Goal: Transaction & Acquisition: Purchase product/service

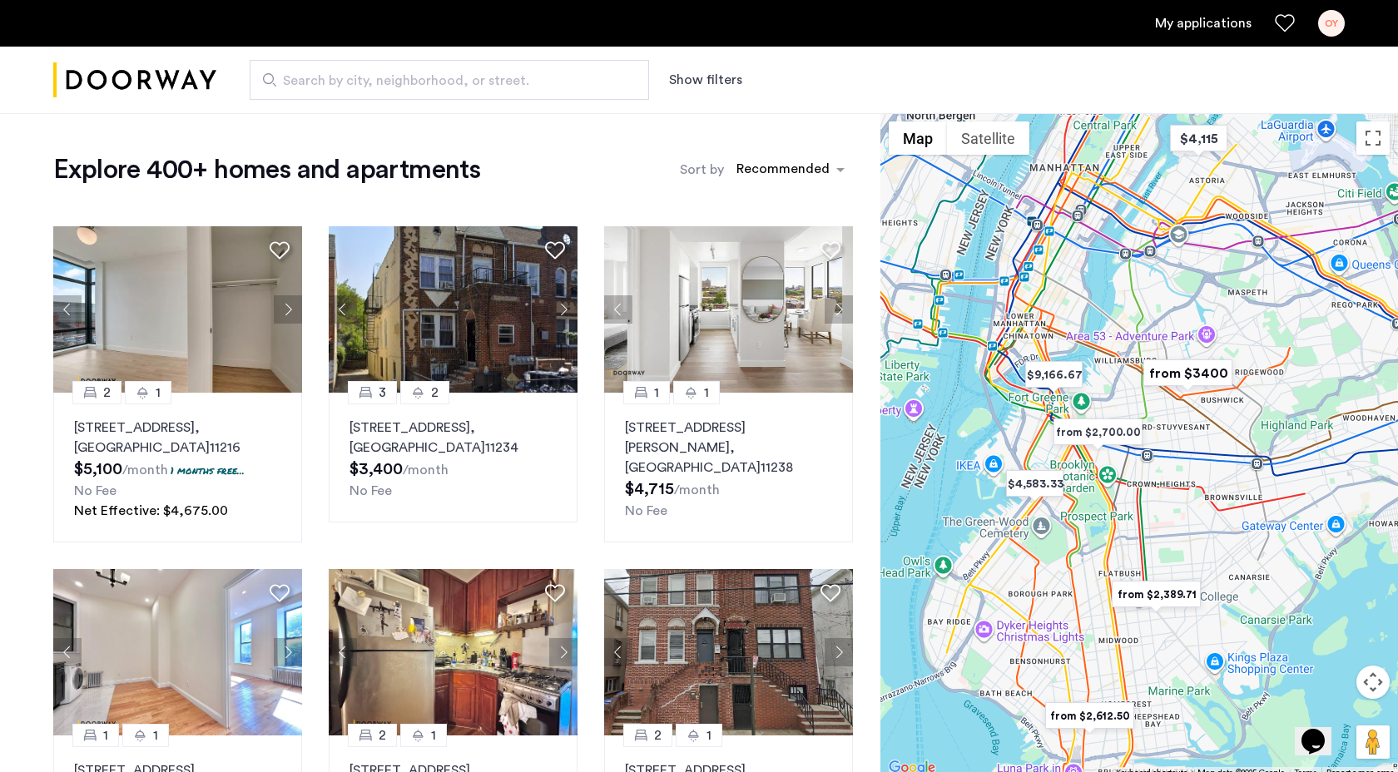
click at [435, 83] on span "Search by city, neighborhood, or street." at bounding box center [443, 81] width 320 height 20
click at [435, 83] on input "Search by city, neighborhood, or street." at bounding box center [449, 80] width 399 height 40
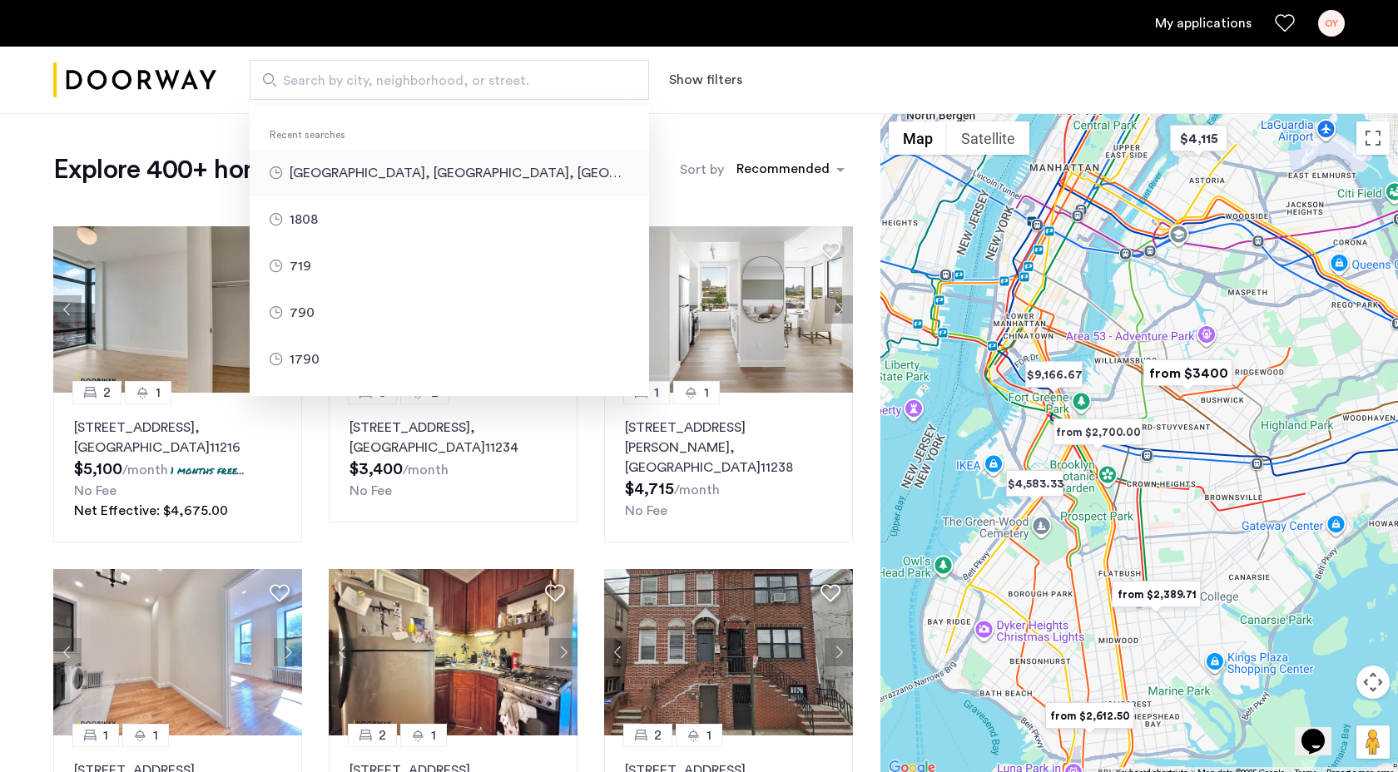
type input "**********"
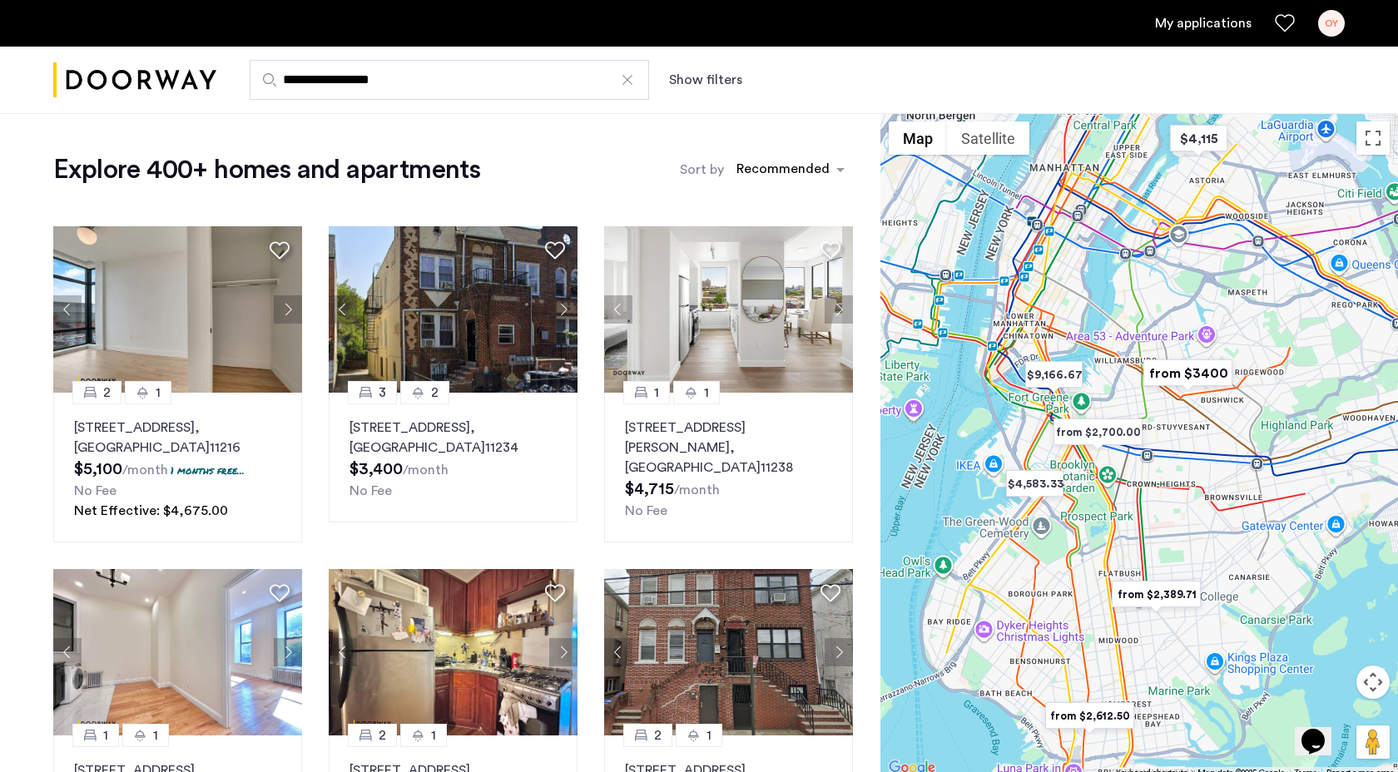
click at [736, 83] on button "Show filters" at bounding box center [705, 80] width 73 height 20
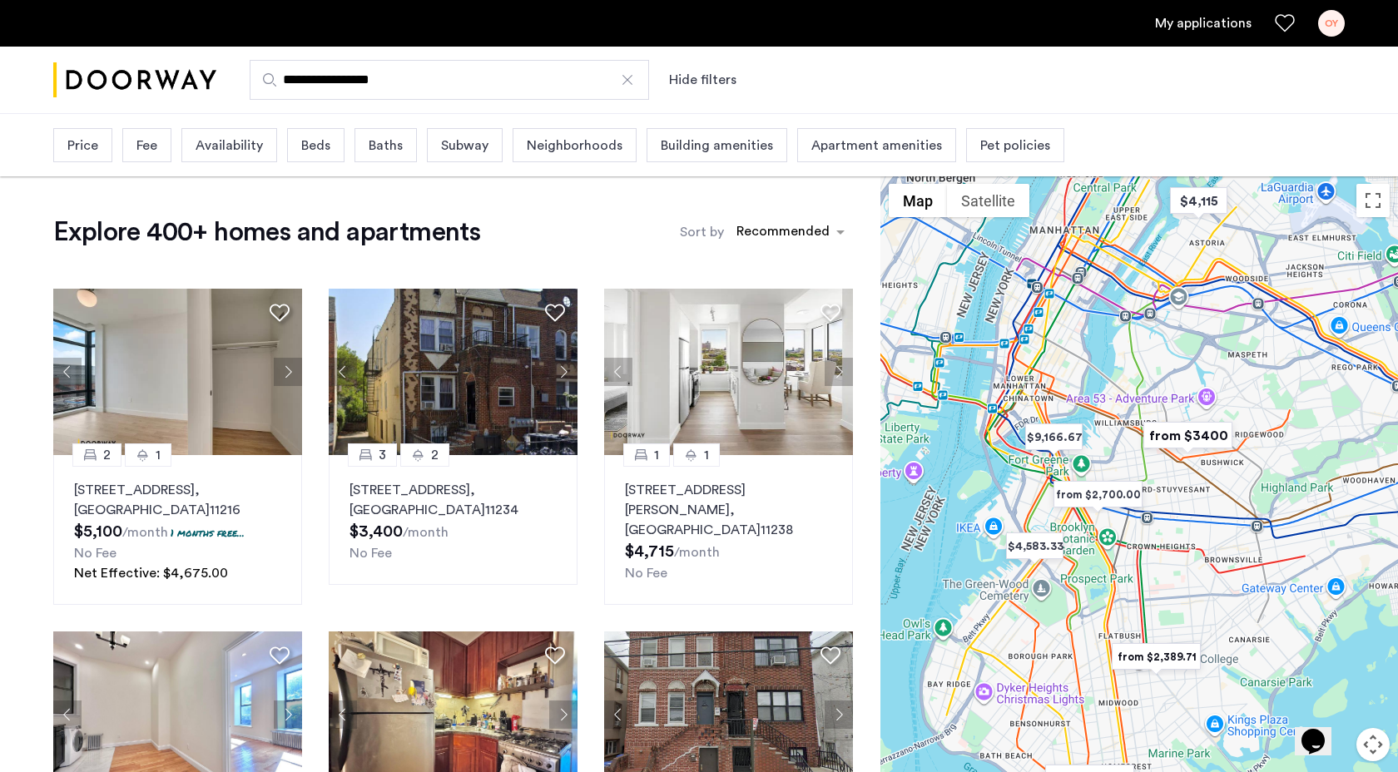
click at [302, 143] on span "Beds" at bounding box center [315, 146] width 29 height 20
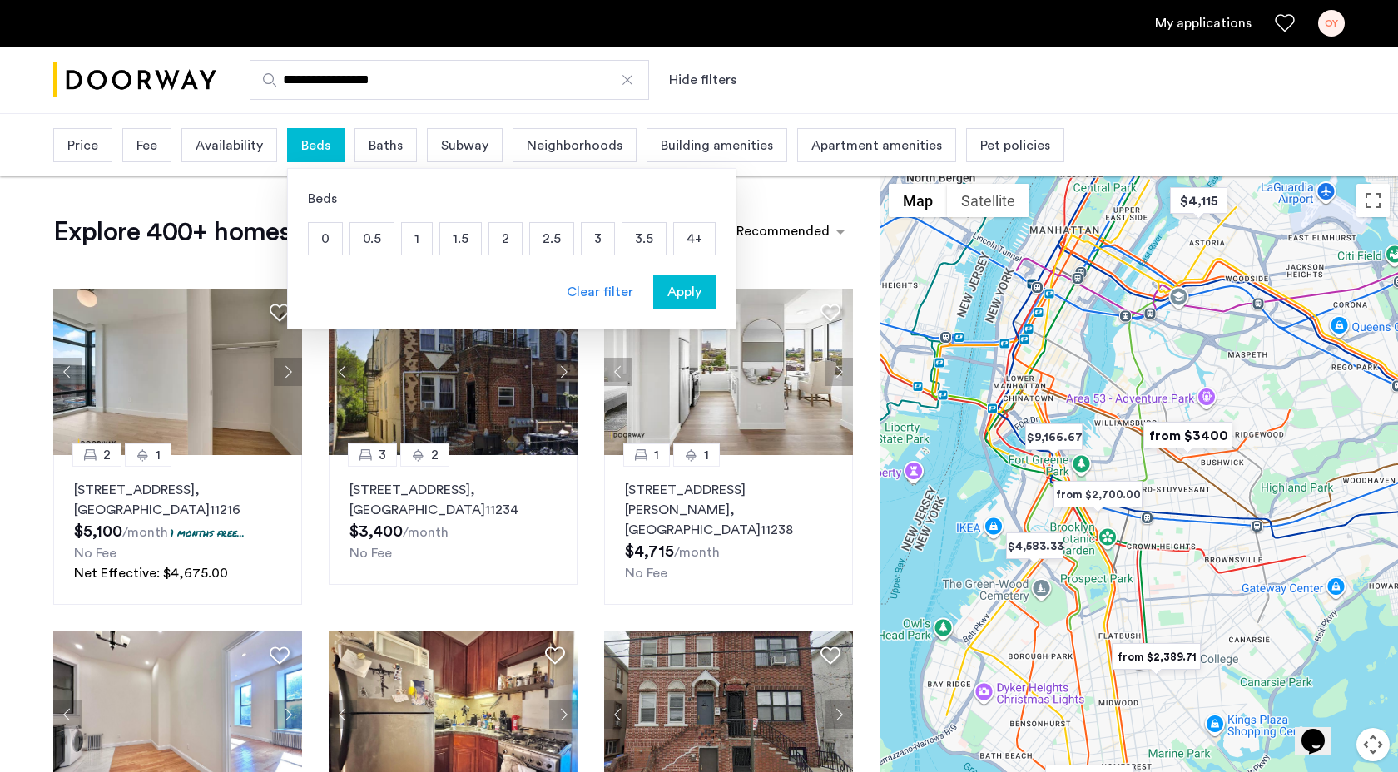
click at [402, 245] on p "1" at bounding box center [417, 239] width 30 height 32
click at [399, 156] on div "Baths" at bounding box center [412, 145] width 62 height 34
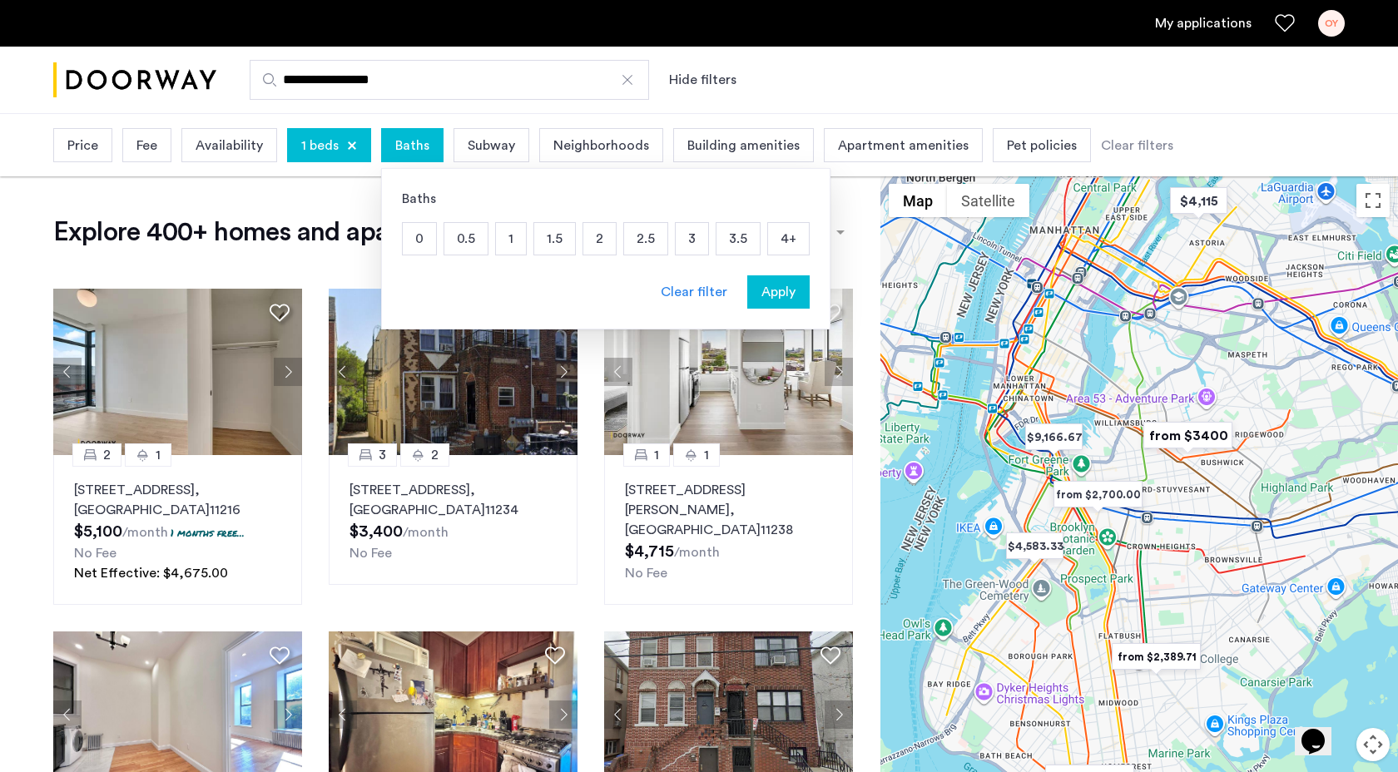
click at [498, 245] on p "1" at bounding box center [511, 239] width 30 height 32
click at [779, 300] on span "Apply" at bounding box center [778, 292] width 34 height 20
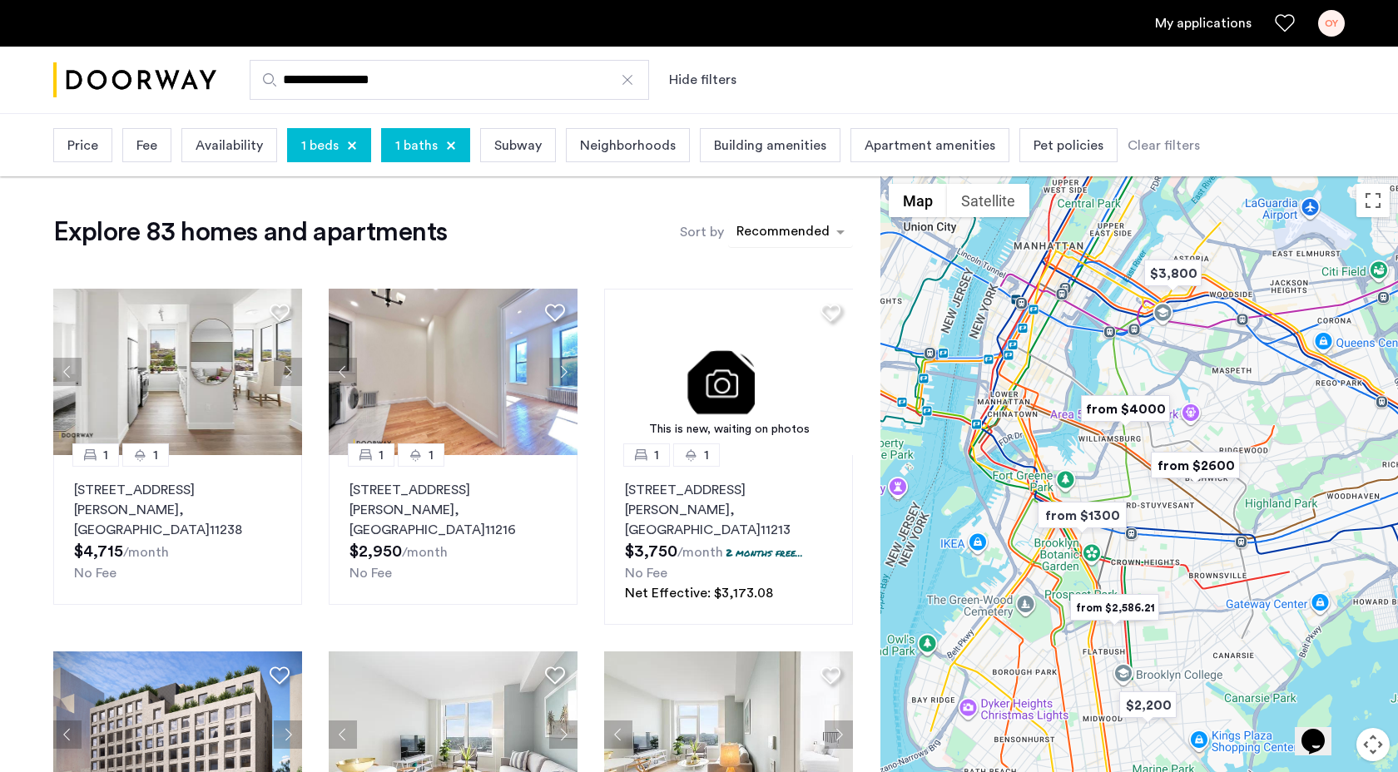
click at [794, 223] on div "sort-apartment" at bounding box center [783, 234] width 98 height 22
click at [788, 320] on label "Price Low to High" at bounding box center [764, 319] width 116 height 20
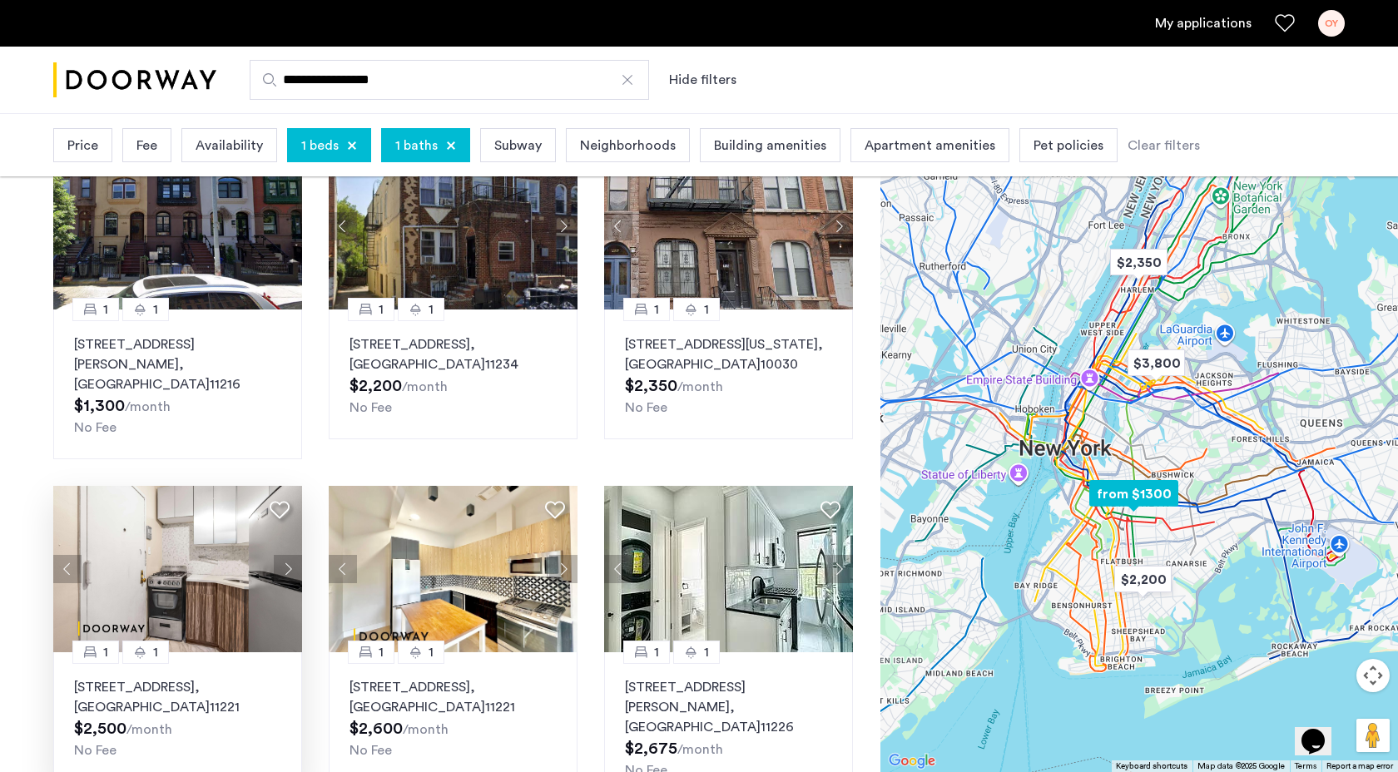
scroll to position [216, 0]
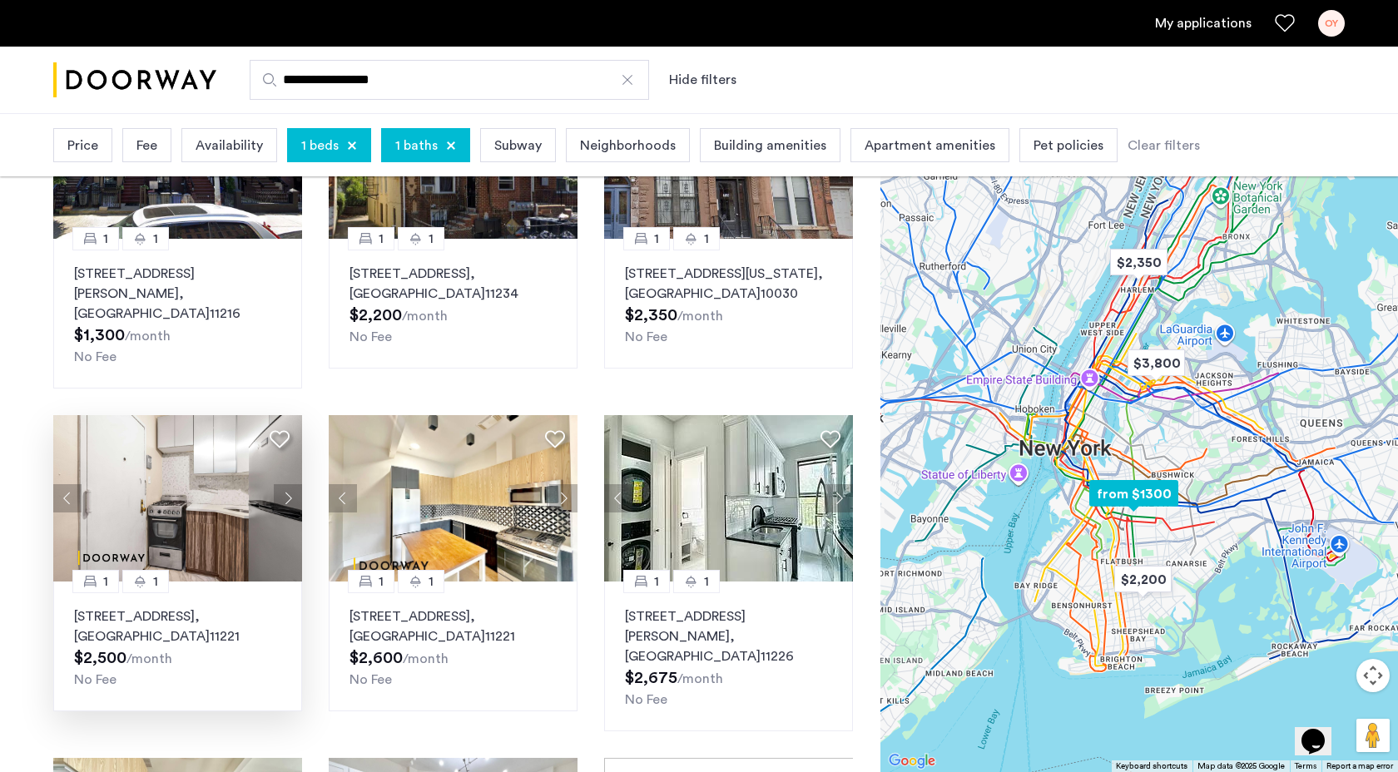
click at [285, 484] on button "Next apartment" at bounding box center [288, 498] width 28 height 28
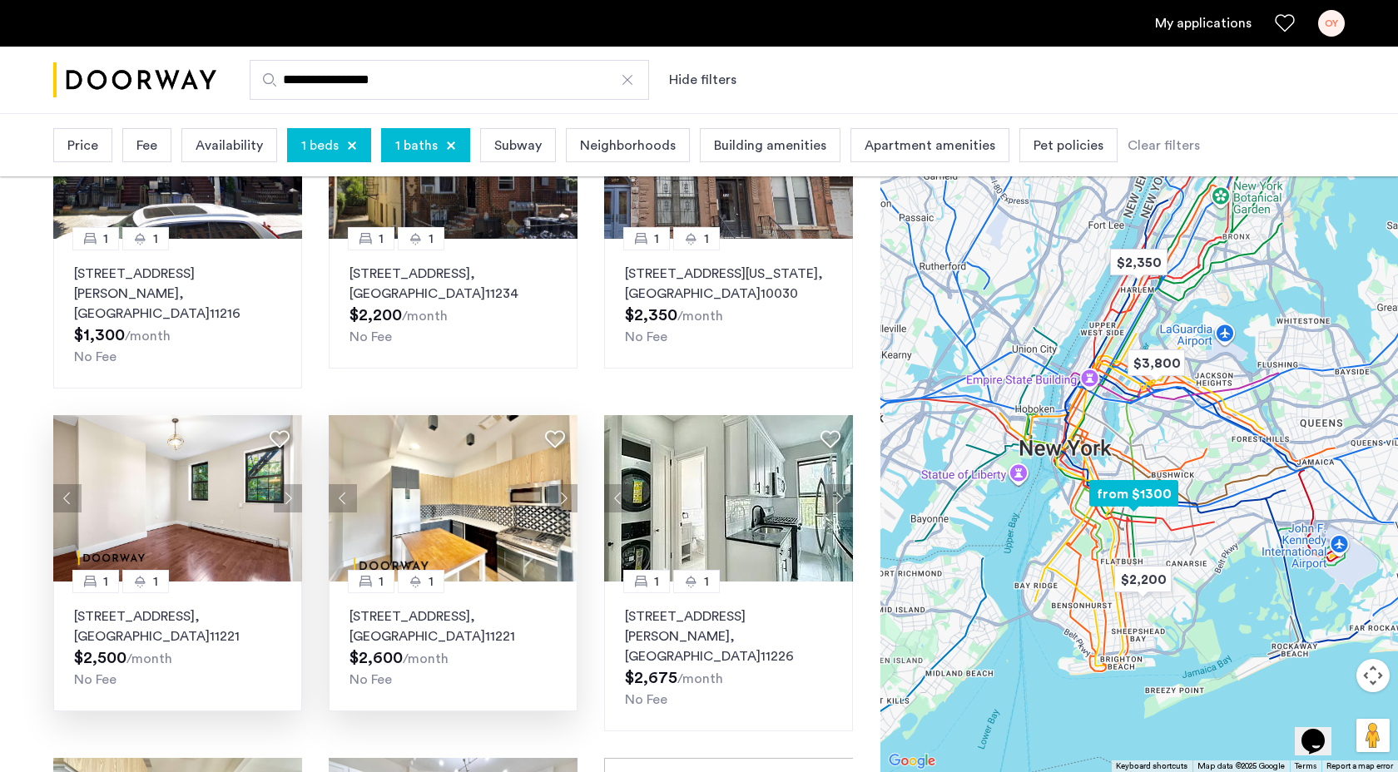
click at [560, 484] on button "Next apartment" at bounding box center [563, 498] width 28 height 28
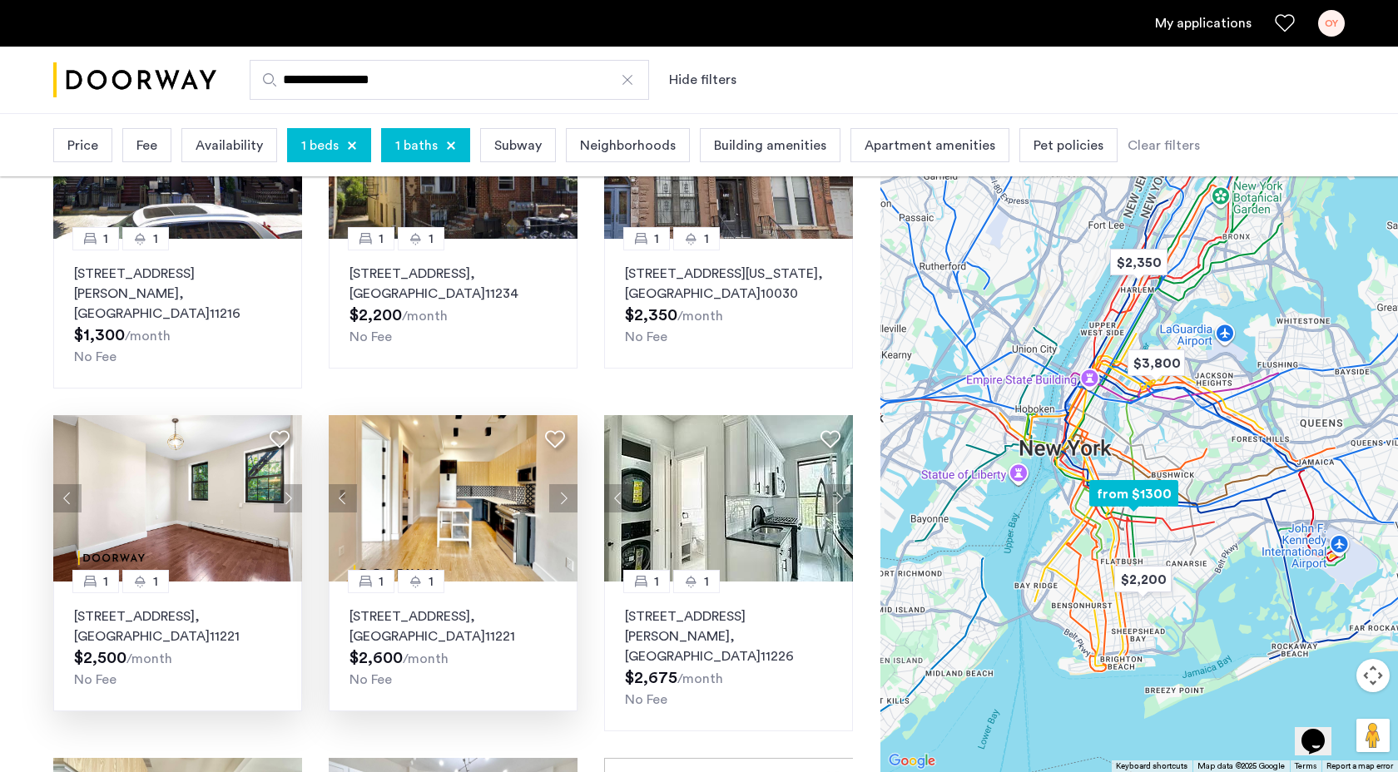
click at [559, 484] on button "Next apartment" at bounding box center [563, 498] width 28 height 28
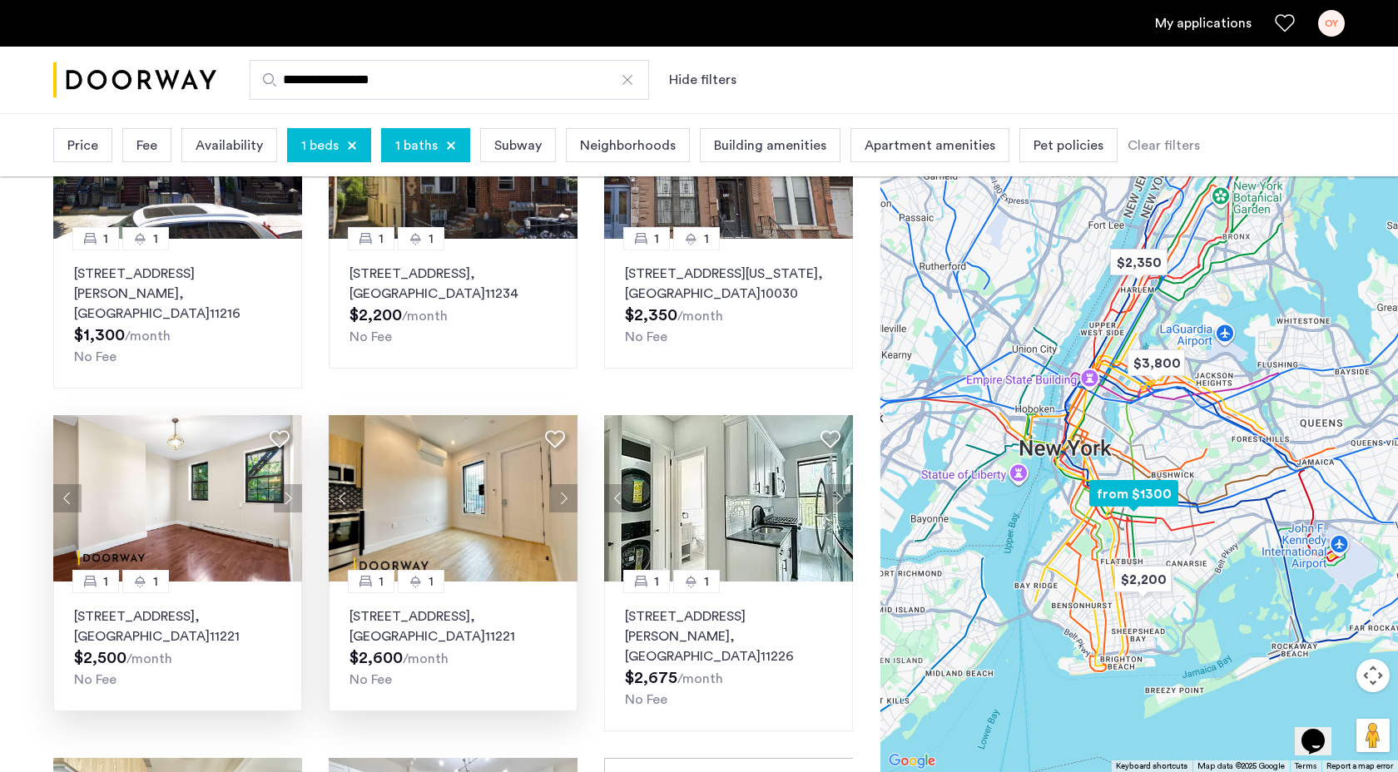
click at [561, 484] on button "Next apartment" at bounding box center [563, 498] width 28 height 28
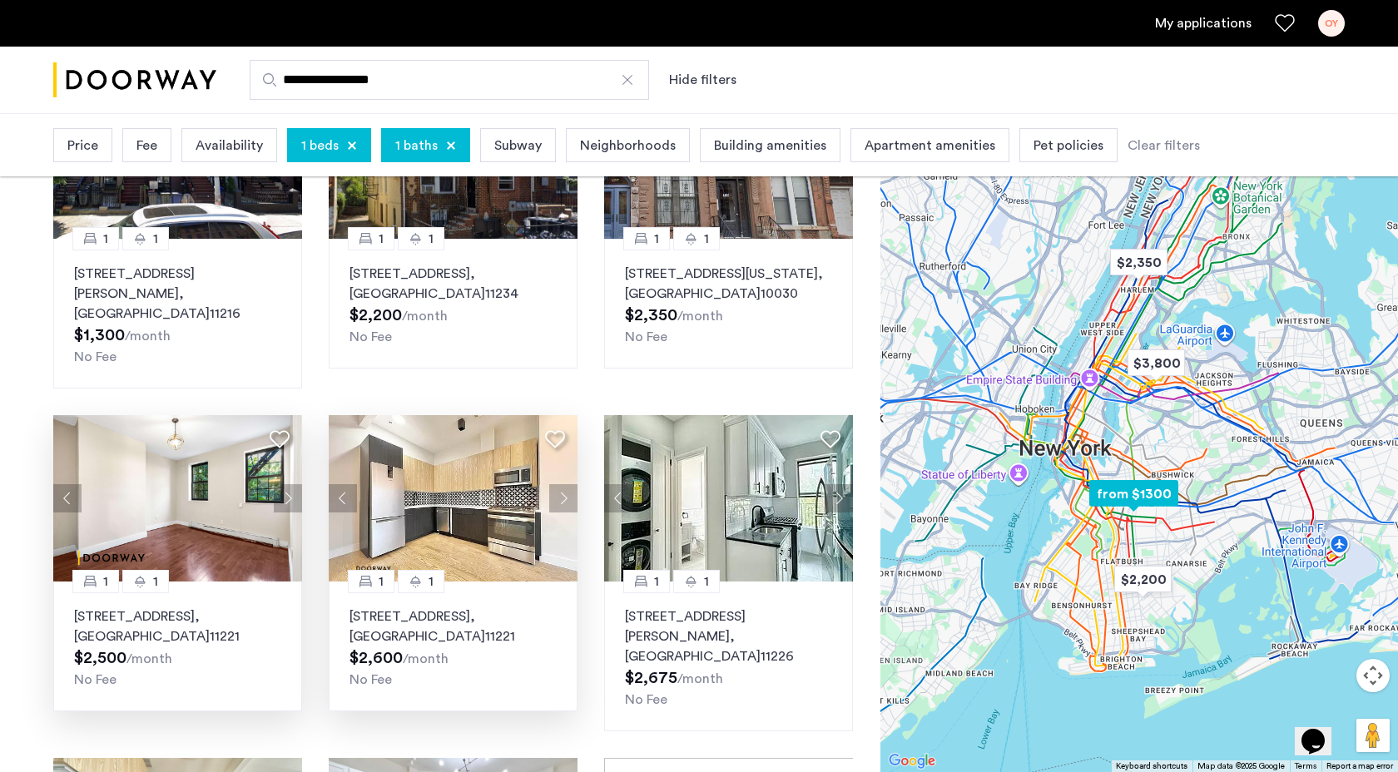
click at [561, 484] on button "Next apartment" at bounding box center [563, 498] width 28 height 28
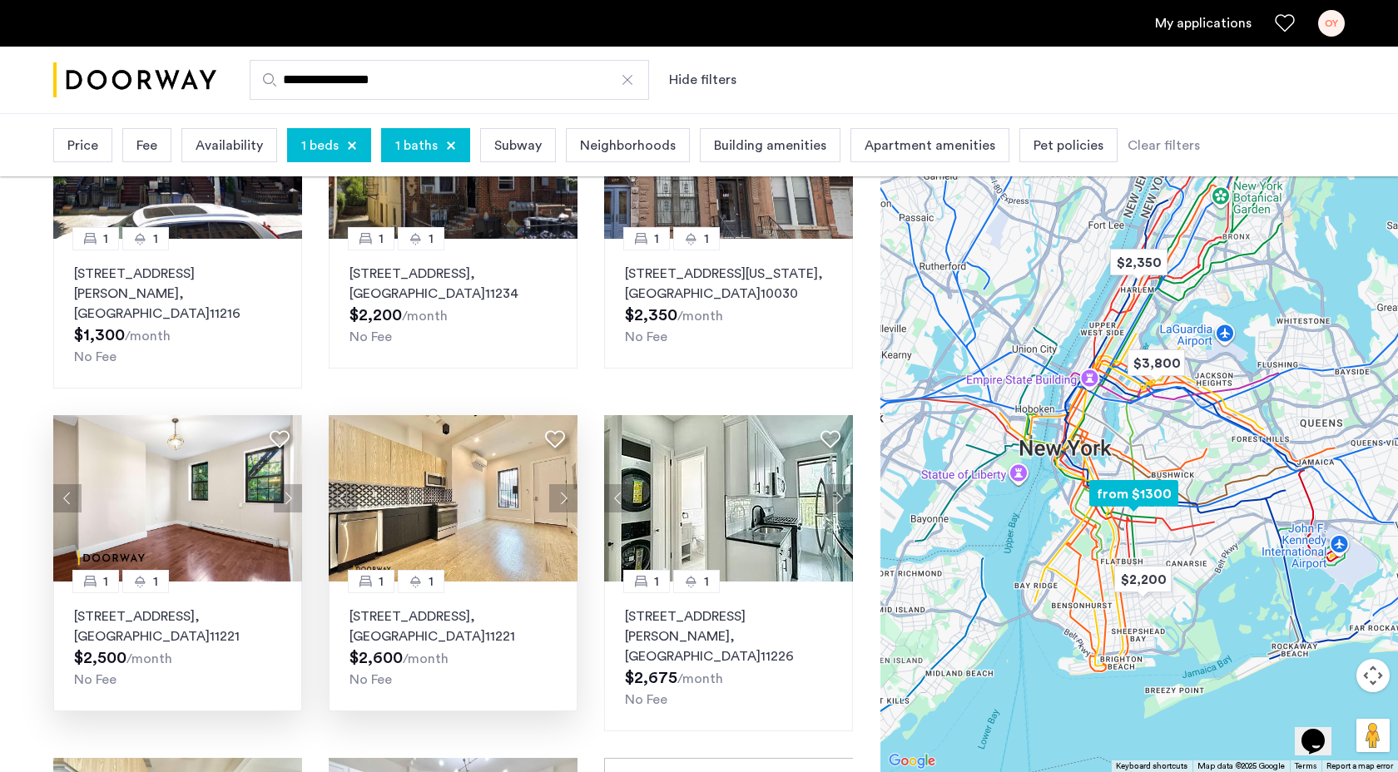
click at [561, 484] on button "Next apartment" at bounding box center [563, 498] width 28 height 28
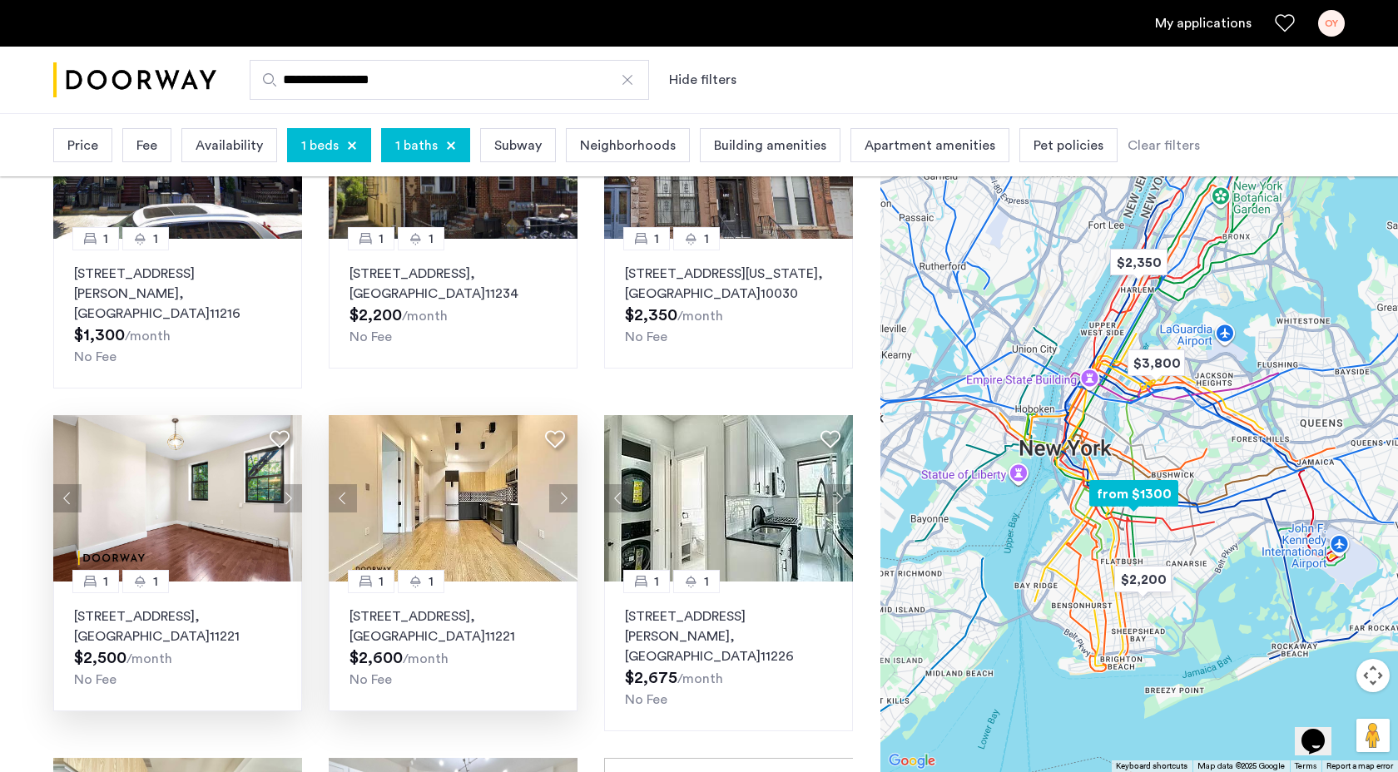
click at [561, 484] on button "Next apartment" at bounding box center [563, 498] width 28 height 28
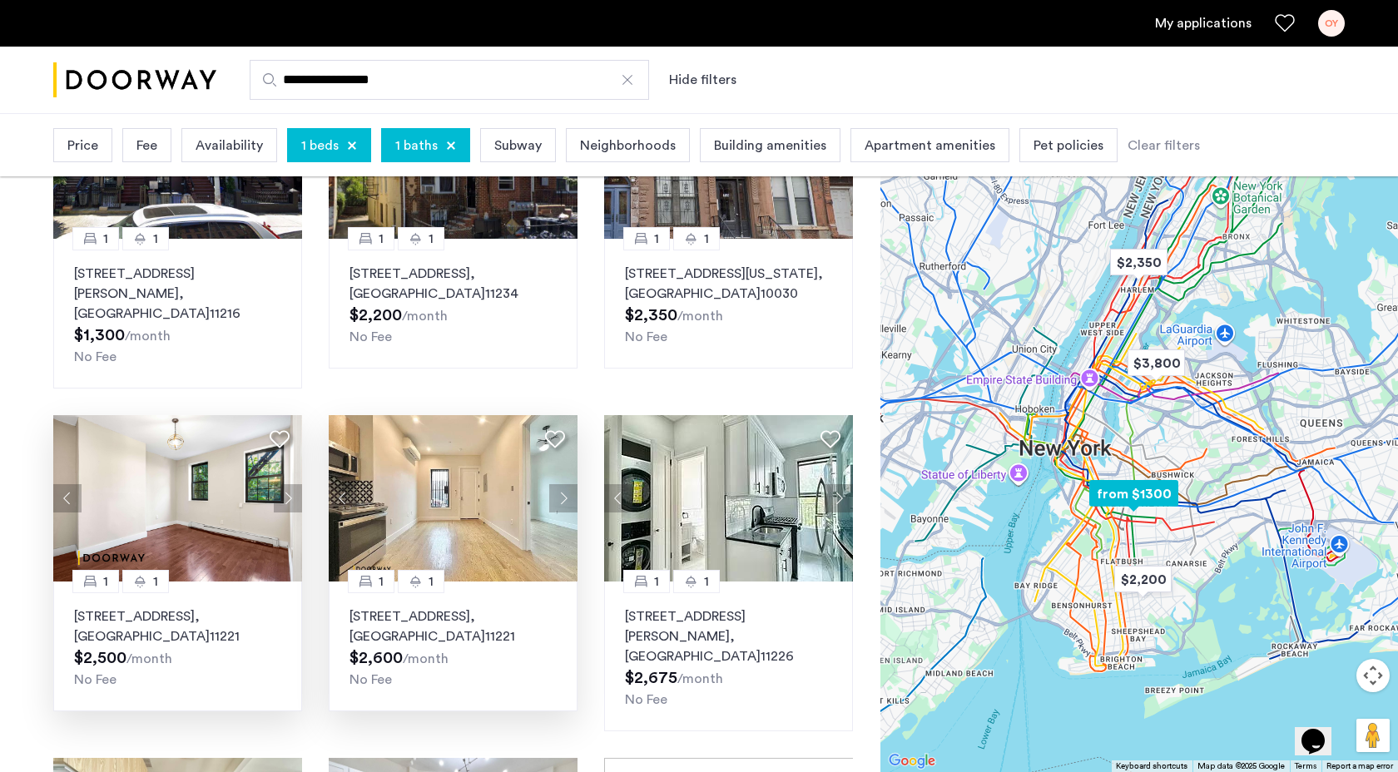
click at [561, 484] on button "Next apartment" at bounding box center [563, 498] width 28 height 28
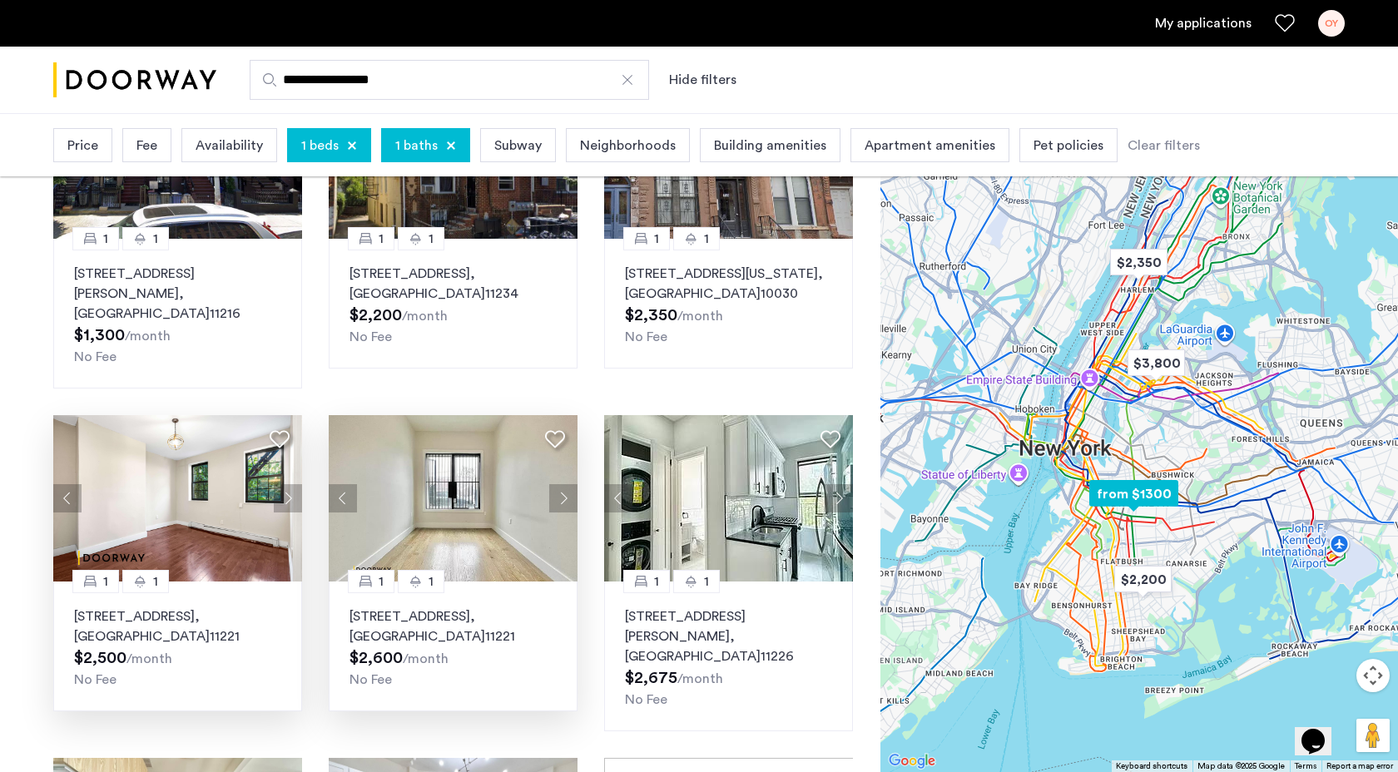
click at [561, 484] on button "Next apartment" at bounding box center [563, 498] width 28 height 28
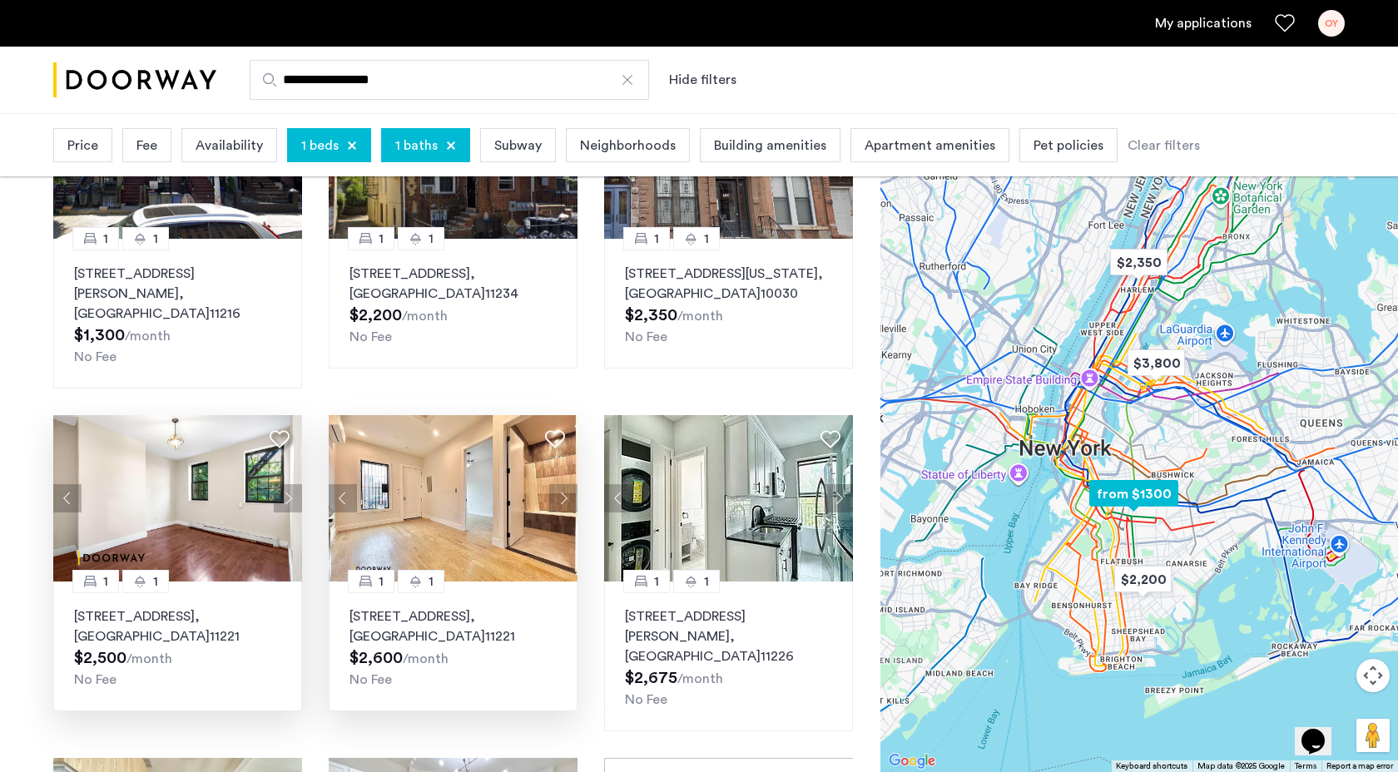
click at [561, 484] on button "Next apartment" at bounding box center [563, 498] width 28 height 28
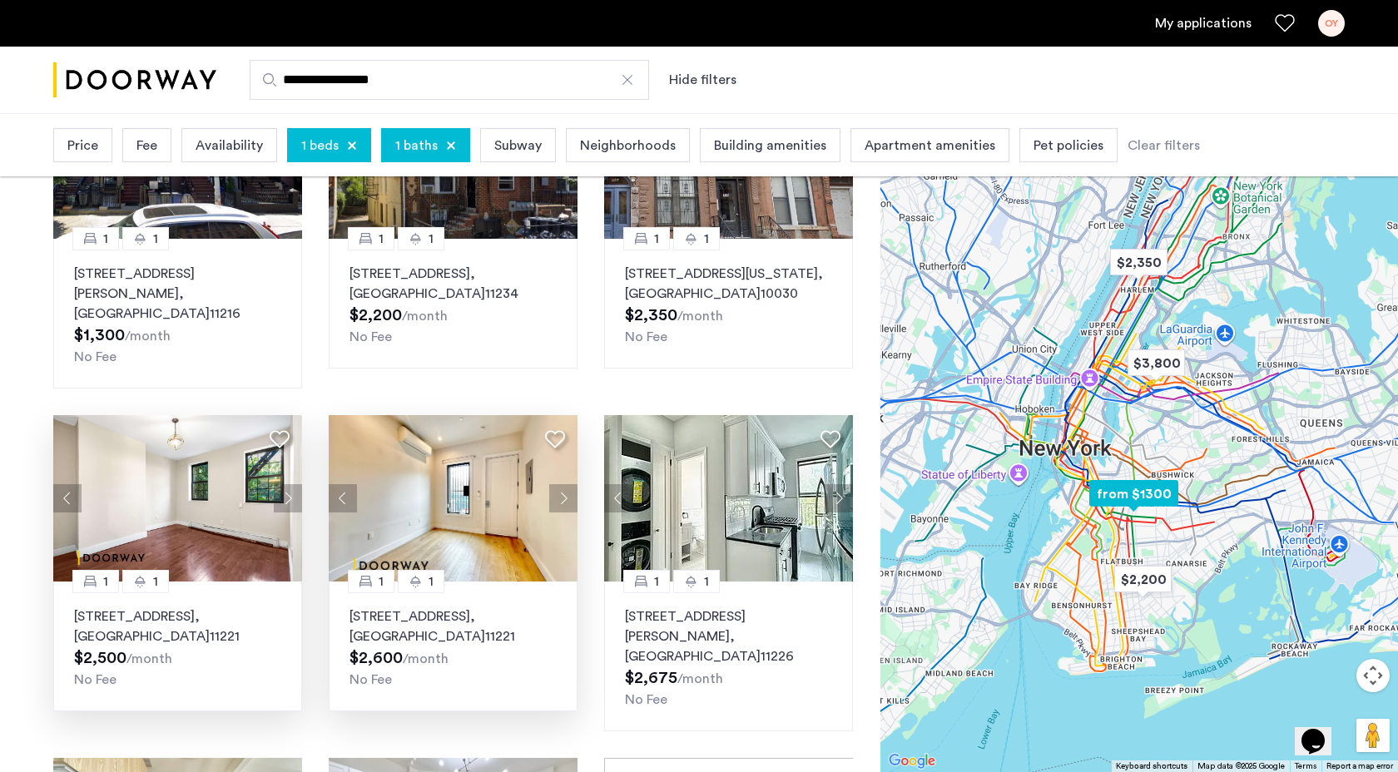
click at [561, 484] on button "Next apartment" at bounding box center [563, 498] width 28 height 28
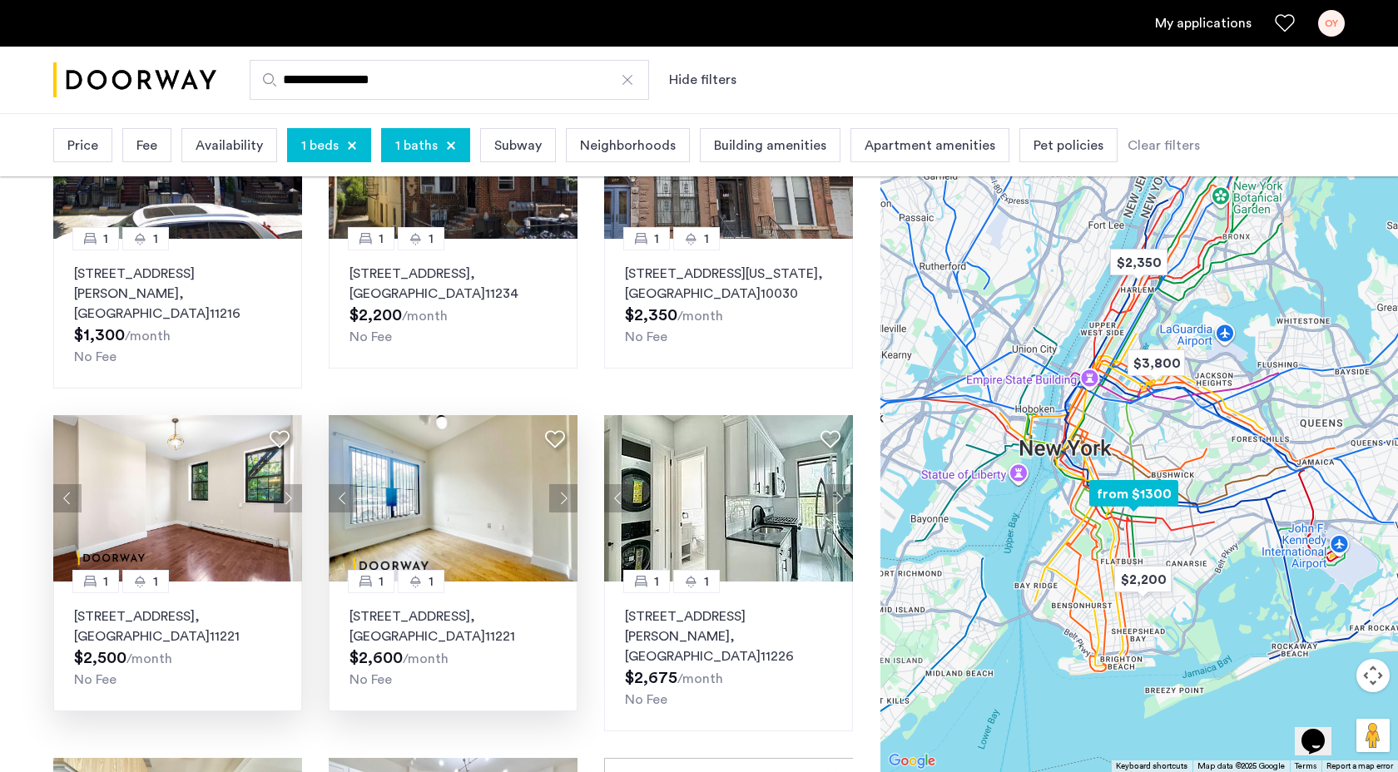
click at [561, 484] on button "Next apartment" at bounding box center [563, 498] width 28 height 28
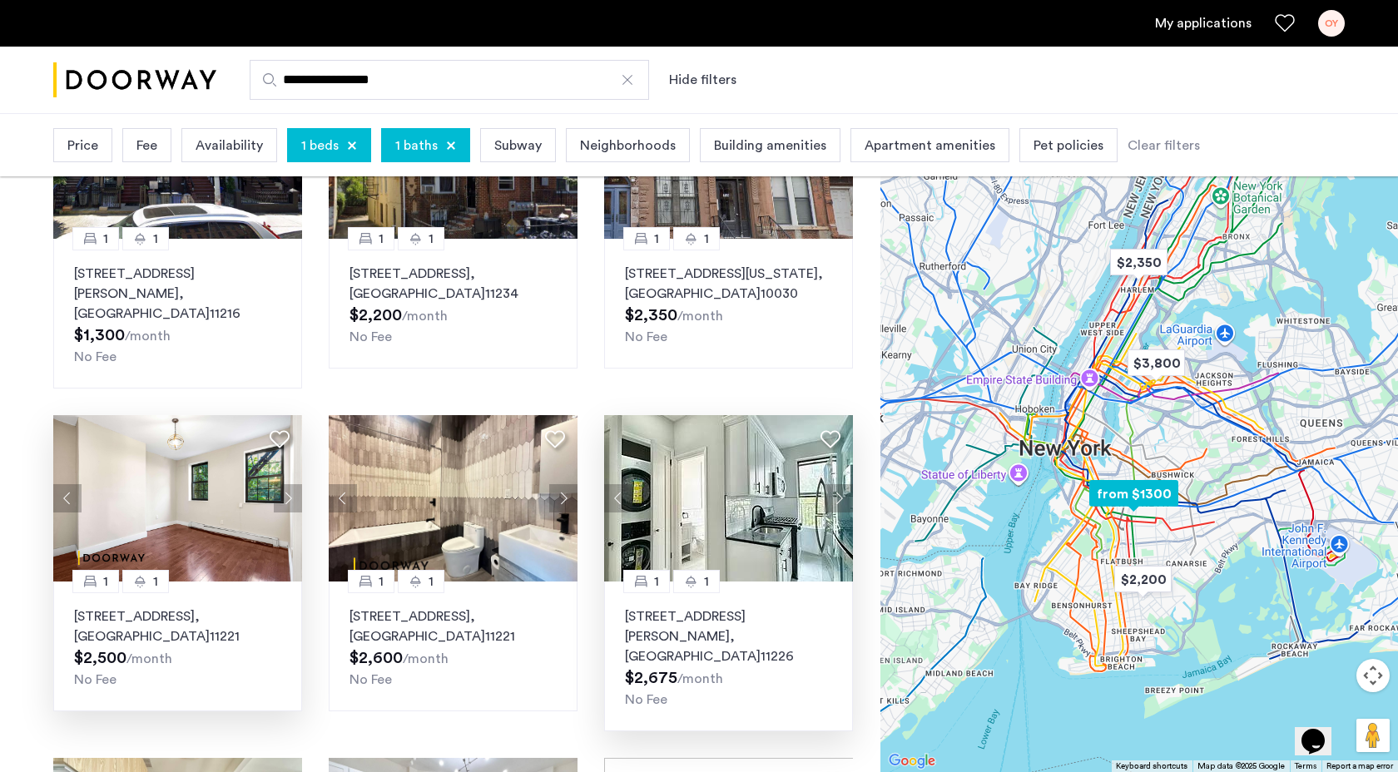
click at [843, 484] on button "Next apartment" at bounding box center [839, 498] width 28 height 28
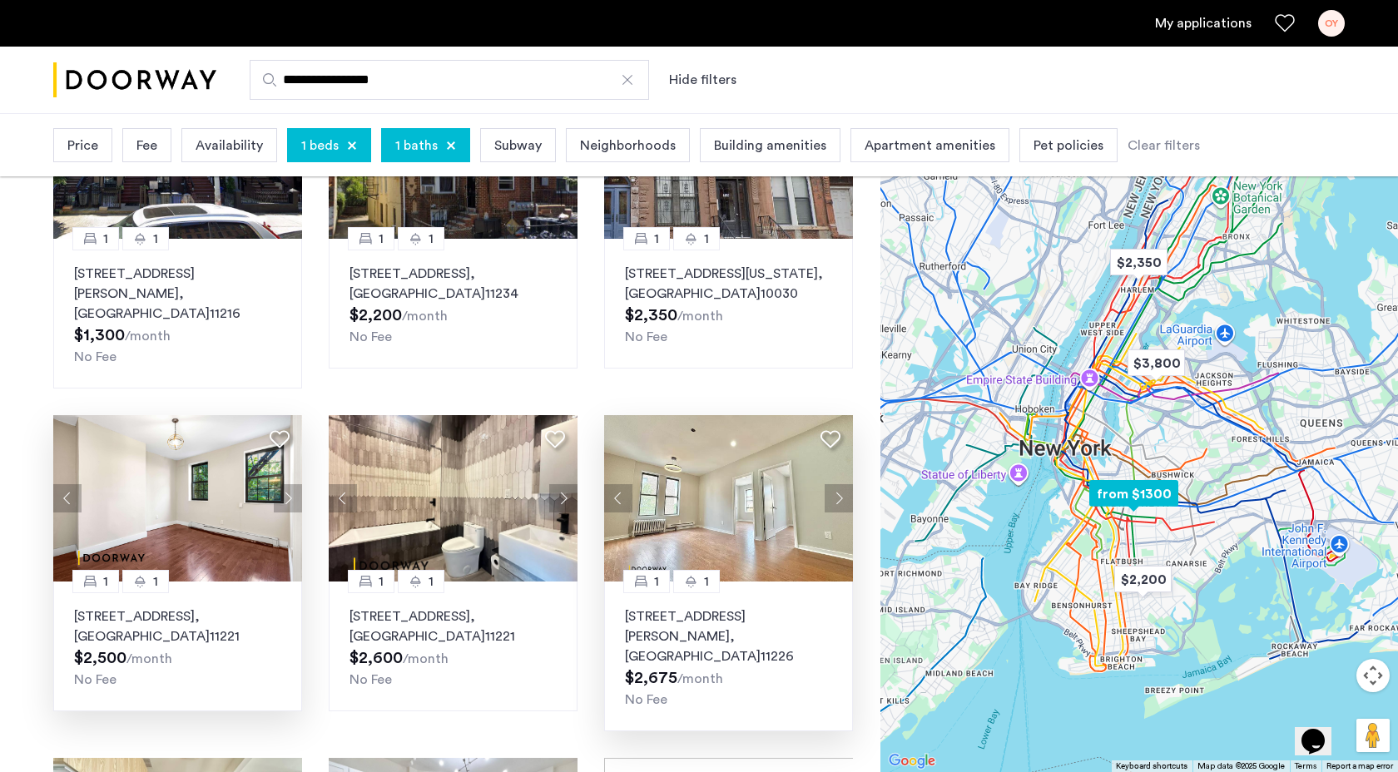
click at [840, 484] on button "Next apartment" at bounding box center [839, 498] width 28 height 28
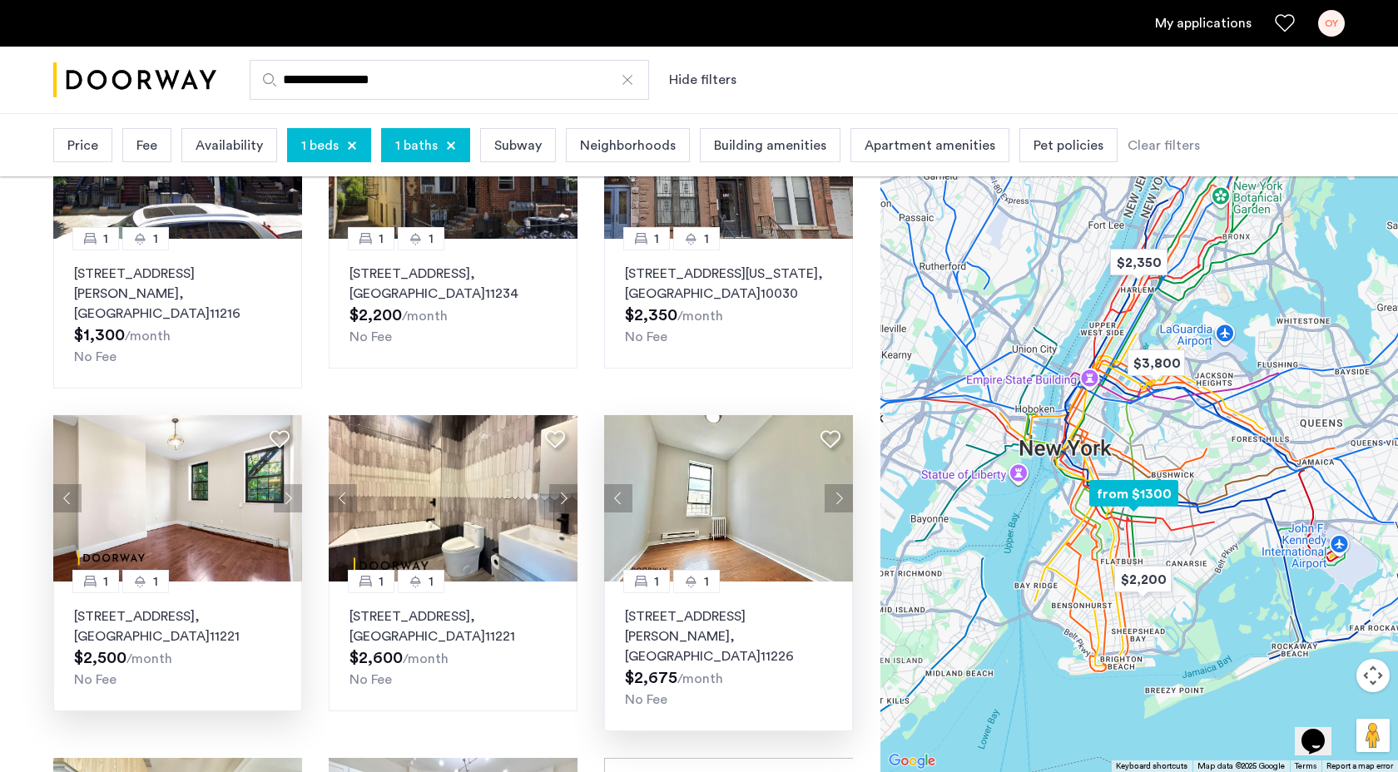
click at [838, 484] on button "Next apartment" at bounding box center [839, 498] width 28 height 28
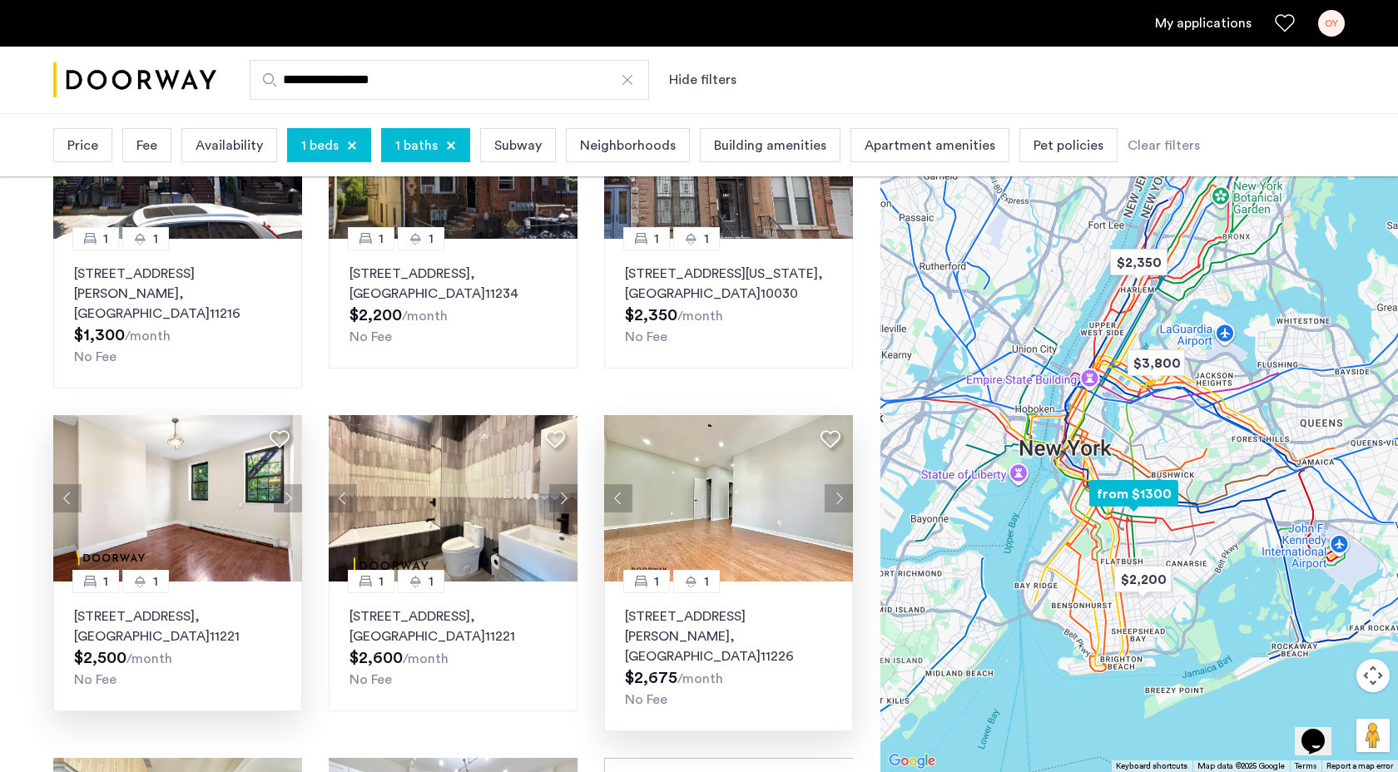
click at [838, 484] on button "Next apartment" at bounding box center [839, 498] width 28 height 28
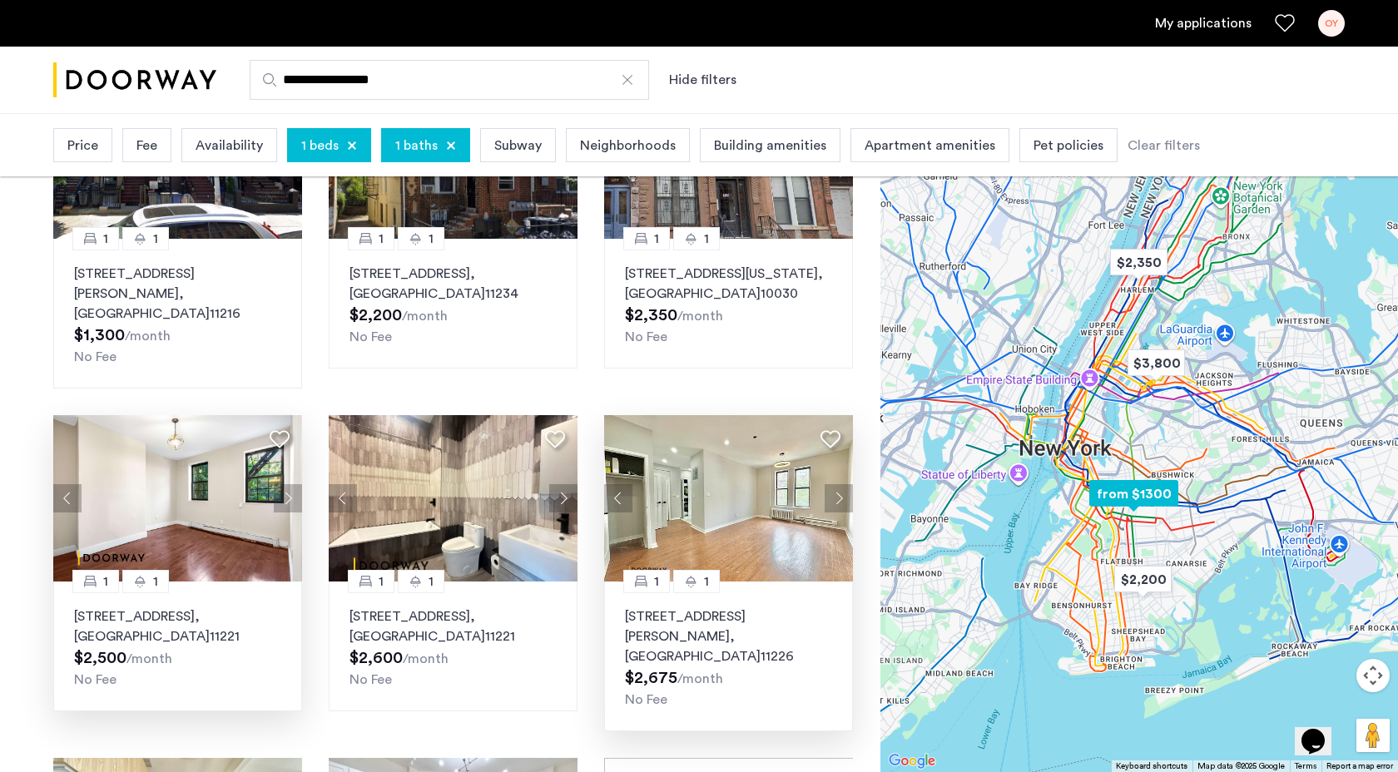
click at [838, 484] on button "Next apartment" at bounding box center [839, 498] width 28 height 28
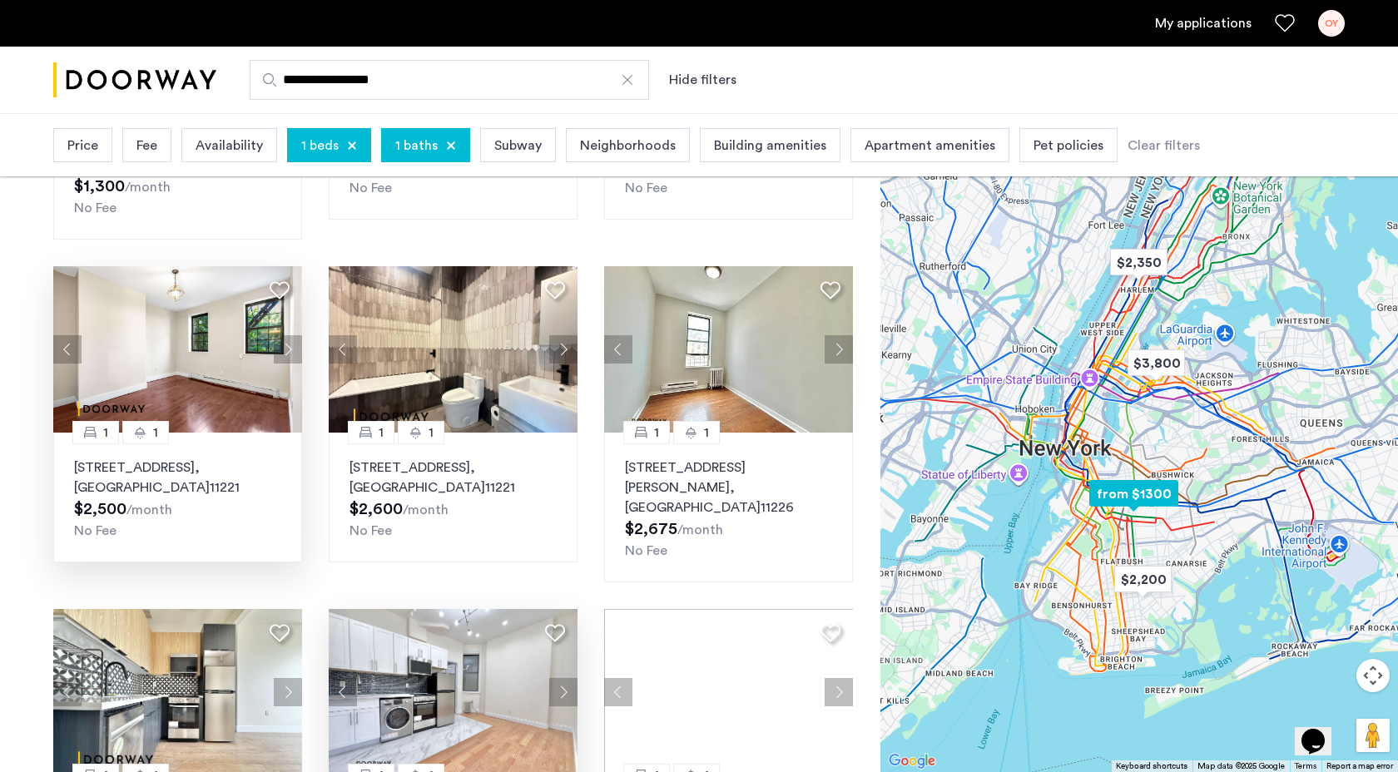
scroll to position [0, 0]
